Goal: Task Accomplishment & Management: Manage account settings

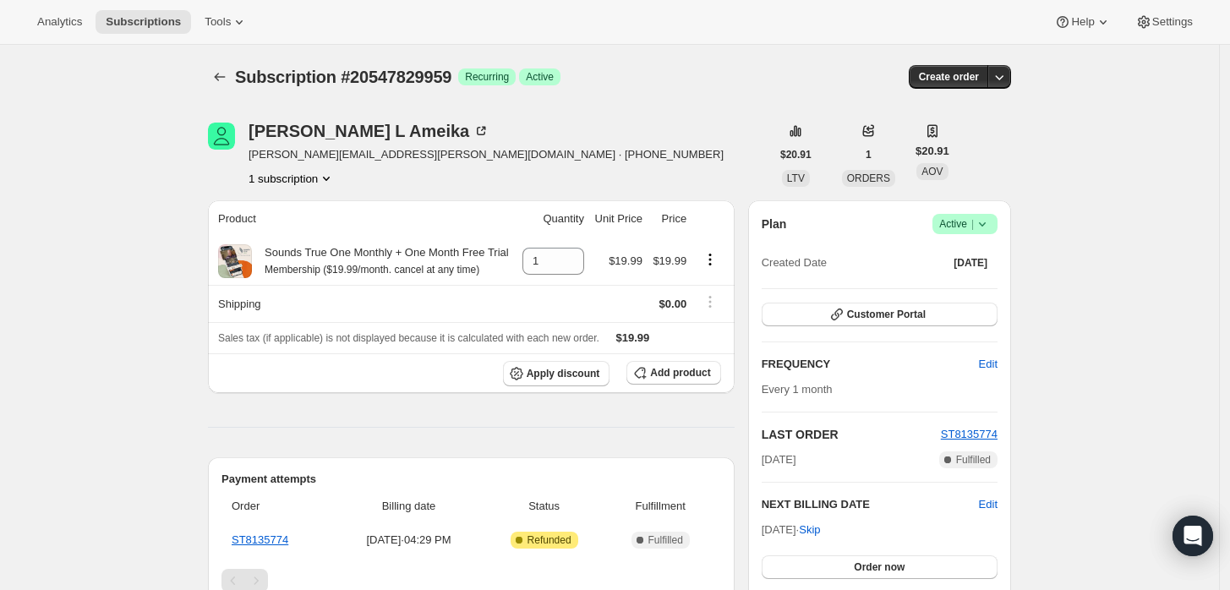
click at [986, 219] on icon at bounding box center [982, 224] width 17 height 17
click at [996, 286] on span "Cancel subscription" at bounding box center [971, 285] width 96 height 13
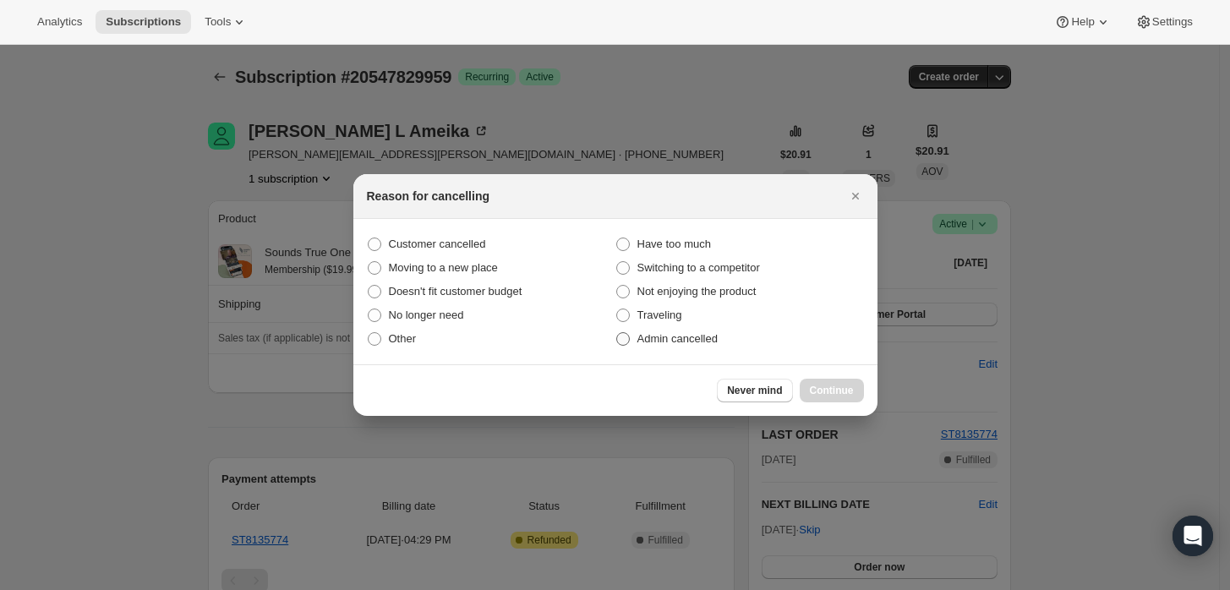
click at [672, 336] on span "Admin cancelled" at bounding box center [677, 338] width 80 height 13
click at [617, 333] on input "Admin cancelled" at bounding box center [616, 332] width 1 height 1
radio input "true"
drag, startPoint x: 825, startPoint y: 382, endPoint x: 760, endPoint y: 342, distance: 76.7
click at [823, 382] on button "Continue" at bounding box center [832, 391] width 64 height 24
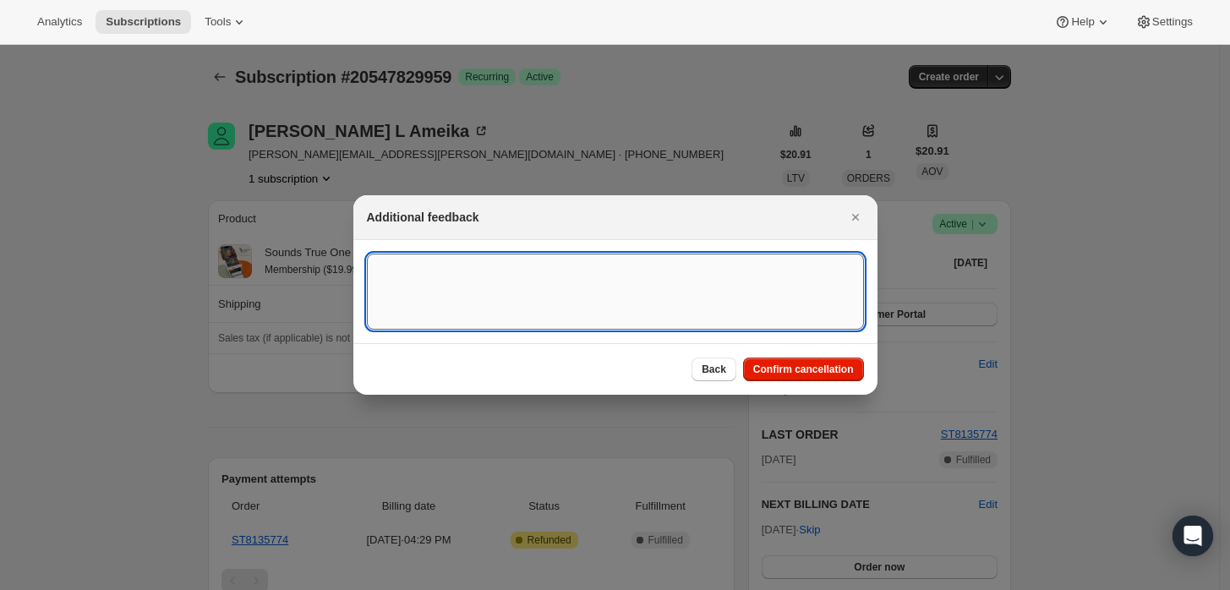
click at [627, 280] on textarea ":rbj:" at bounding box center [615, 292] width 497 height 76
type textarea "Customer cancelled main order."
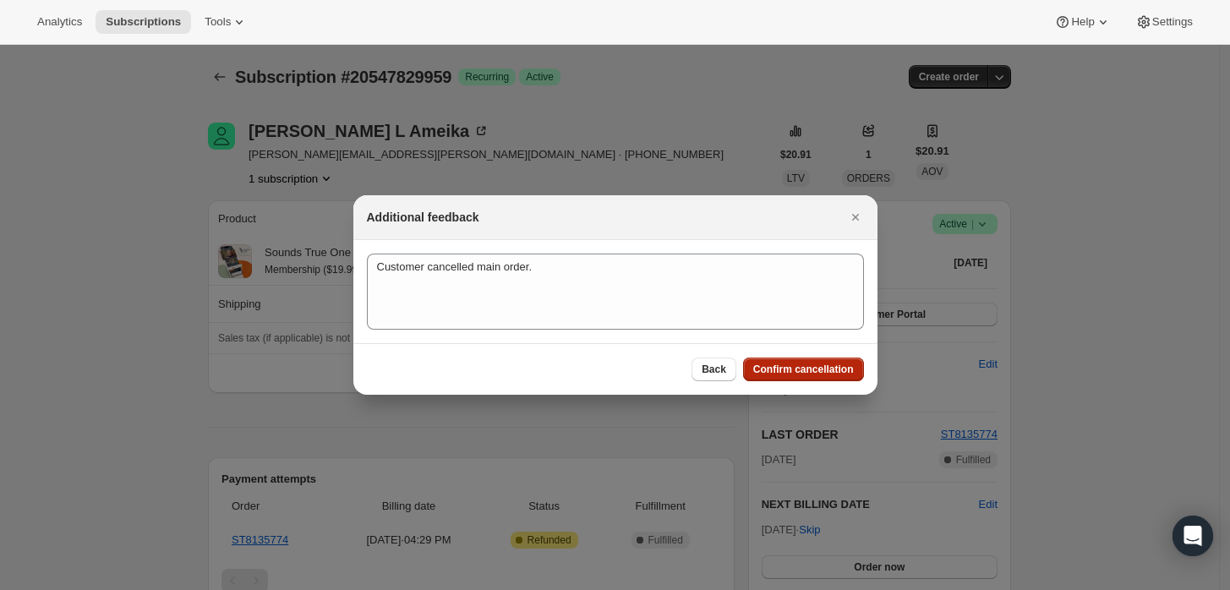
click at [851, 369] on span "Confirm cancellation" at bounding box center [803, 370] width 101 height 14
